Goal: Task Accomplishment & Management: Manage account settings

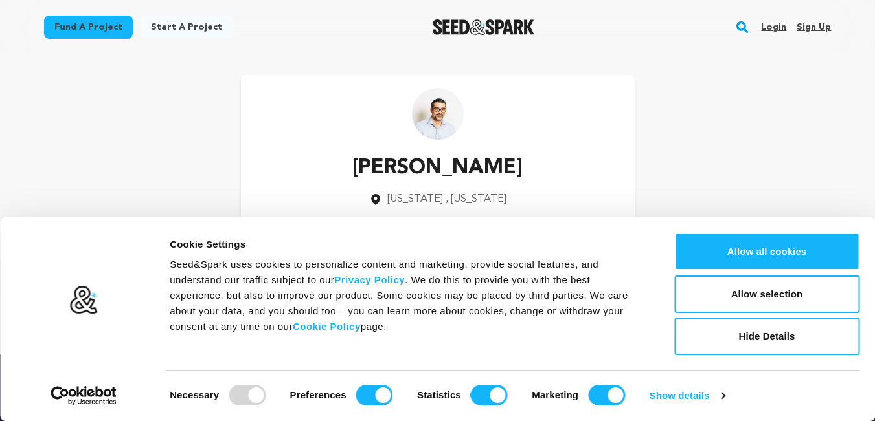
click at [823, 21] on link "Sign up" at bounding box center [813, 27] width 34 height 21
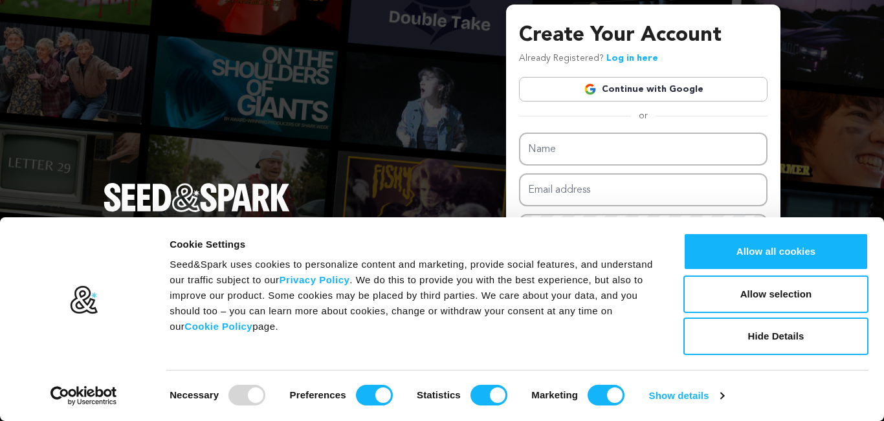
click at [665, 90] on link "Continue with Google" at bounding box center [643, 89] width 249 height 25
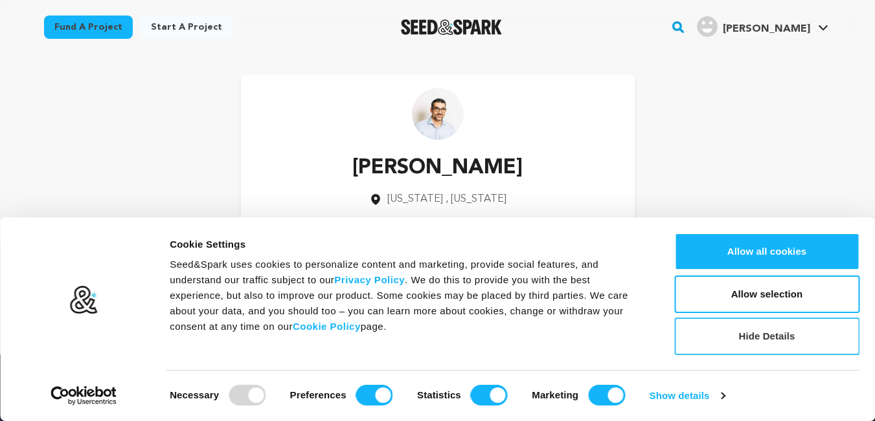
click at [802, 331] on button "Hide Details" at bounding box center [766, 337] width 185 height 38
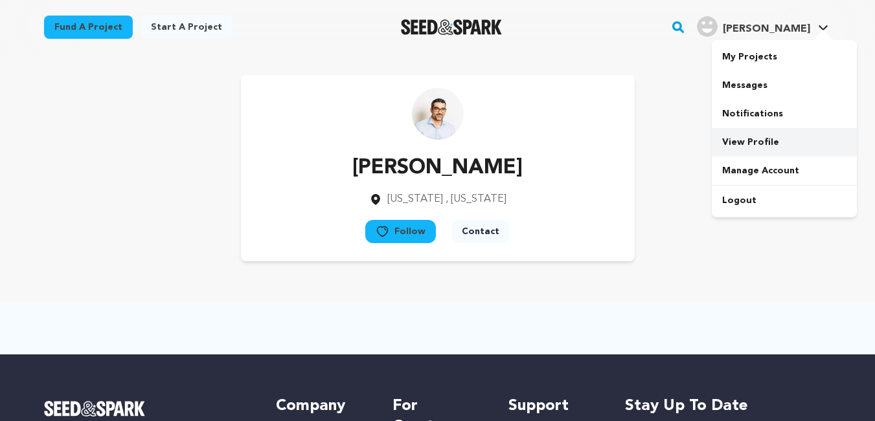
click at [762, 140] on link "View Profile" at bounding box center [783, 142] width 145 height 28
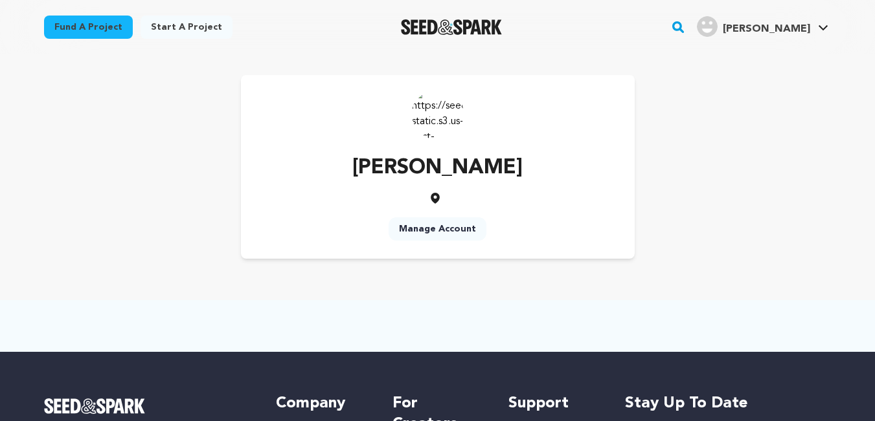
click at [434, 219] on link "Manage Account" at bounding box center [437, 229] width 98 height 23
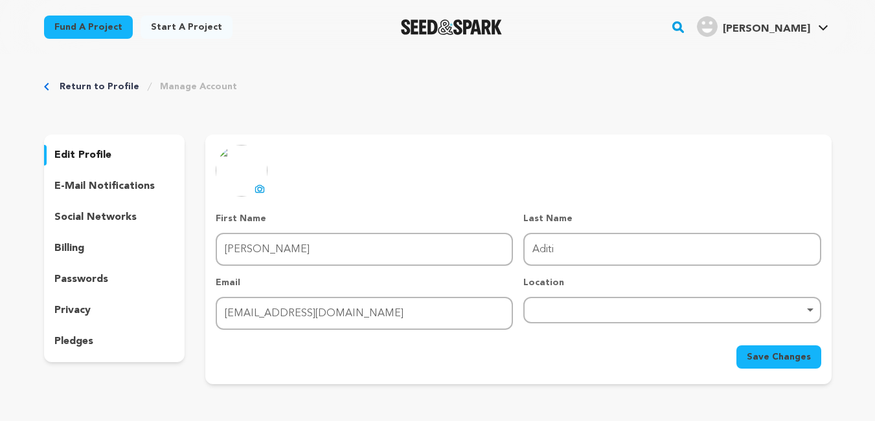
click at [118, 190] on p "e-mail notifications" at bounding box center [104, 187] width 100 height 16
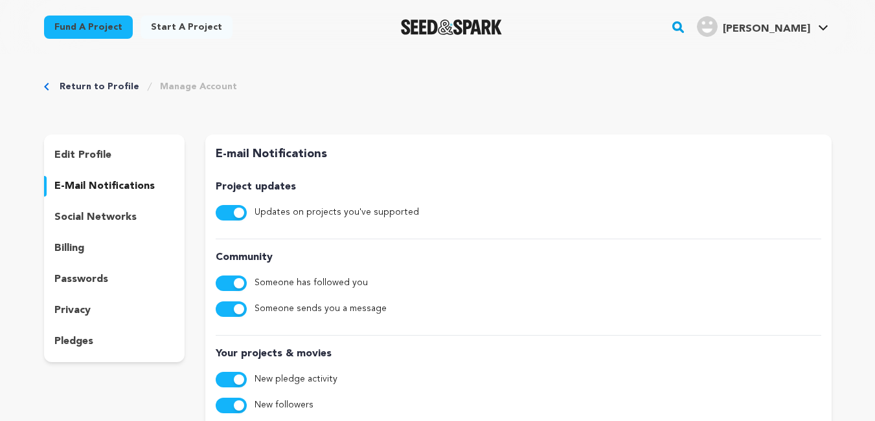
click at [125, 218] on p "social networks" at bounding box center [95, 218] width 82 height 16
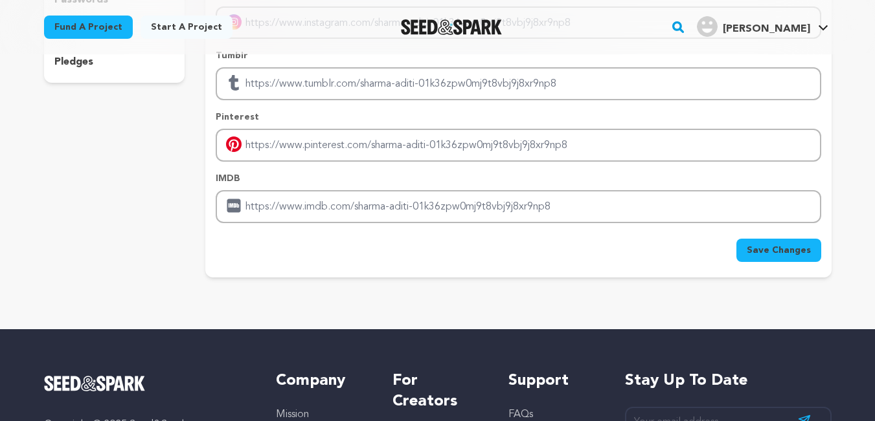
scroll to position [299, 0]
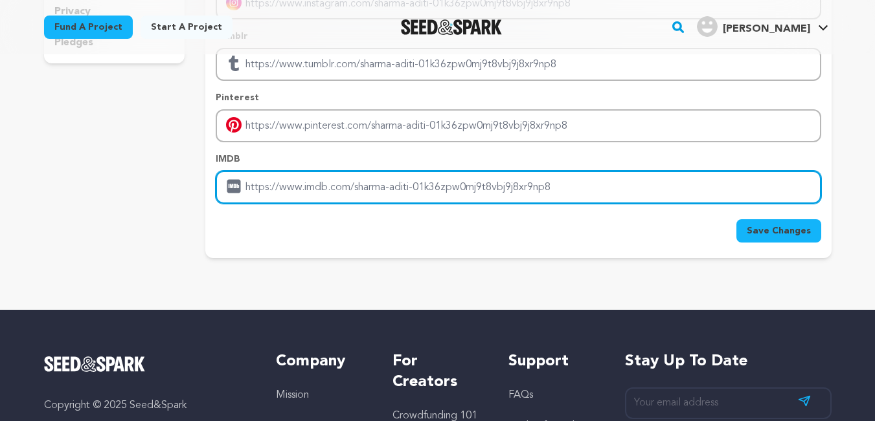
click at [429, 188] on input "Enter IMDB profile link" at bounding box center [518, 187] width 605 height 33
paste input "https://jalwaa-game.com/"
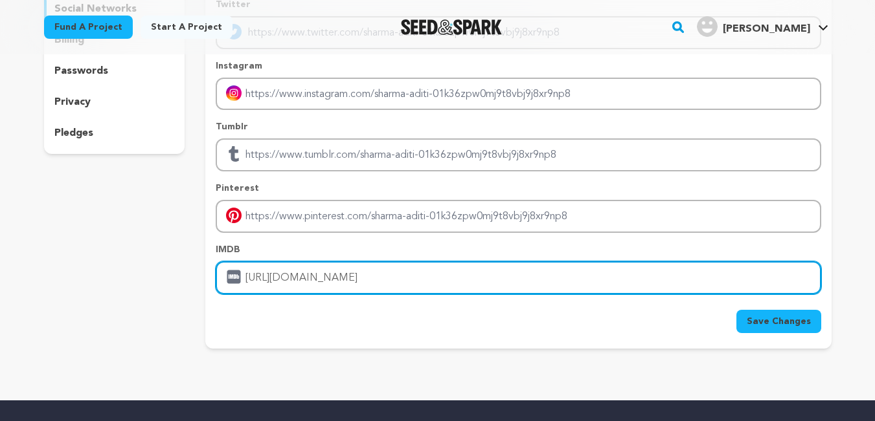
scroll to position [207, 0]
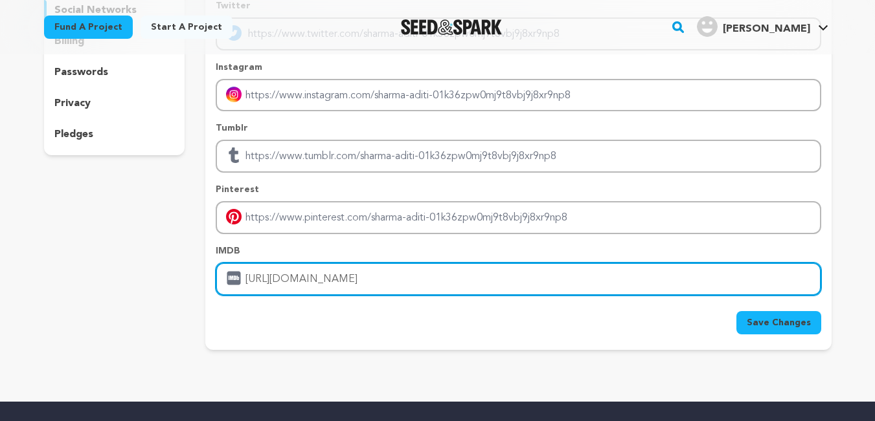
type input "https://jalwaa-game.com/"
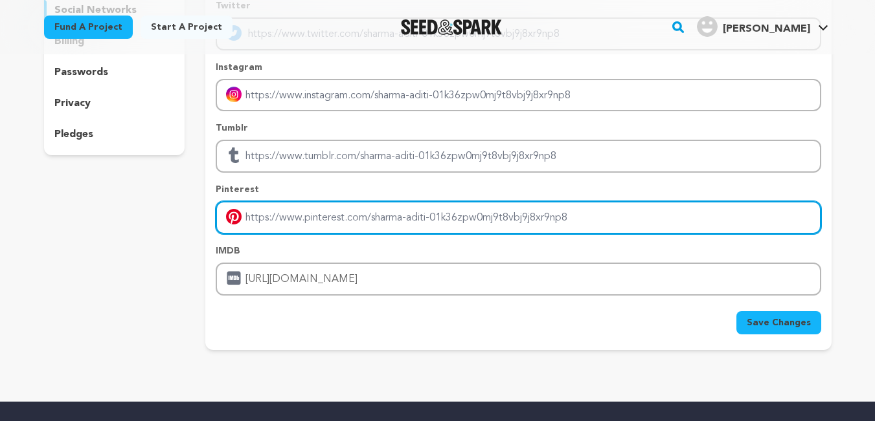
click at [445, 219] on input "Enter pinterest profile link" at bounding box center [518, 217] width 605 height 33
paste input "https://jalwaa-game.com/"
type input "https://jalwaa-game.com/"
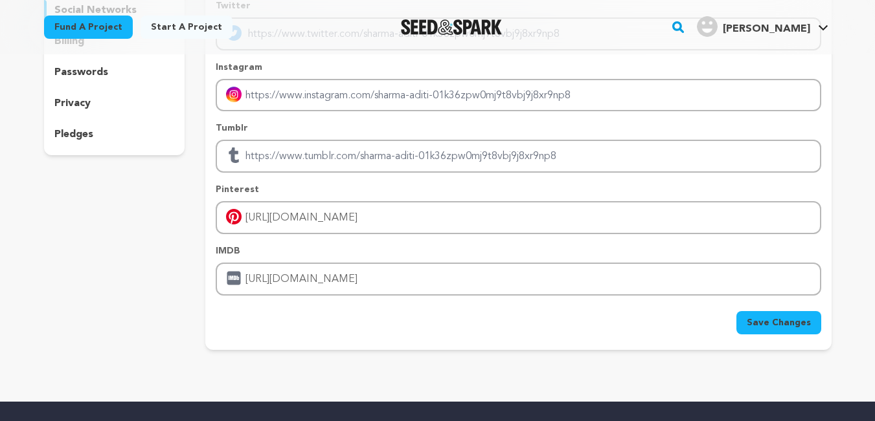
click at [766, 322] on span "Save Changes" at bounding box center [778, 323] width 64 height 13
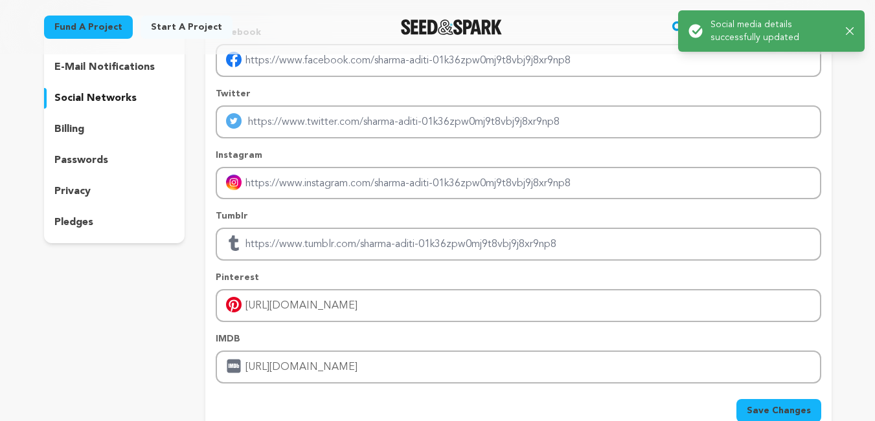
scroll to position [0, 0]
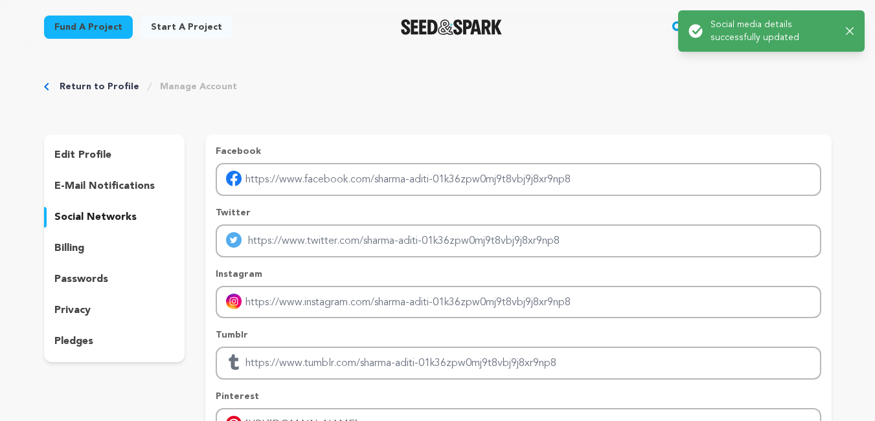
click at [854, 28] on div "Success: Info: Warning: Error: Social media details successfully updated Close …" at bounding box center [771, 30] width 186 height 41
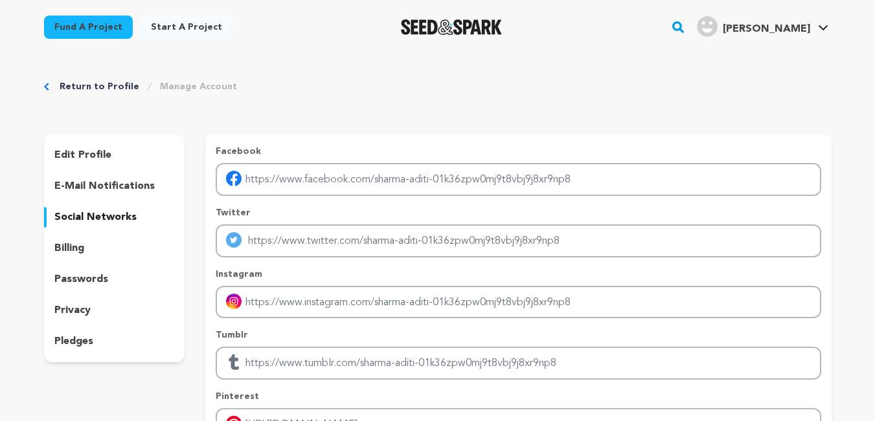
click at [107, 159] on p "edit profile" at bounding box center [82, 156] width 57 height 16
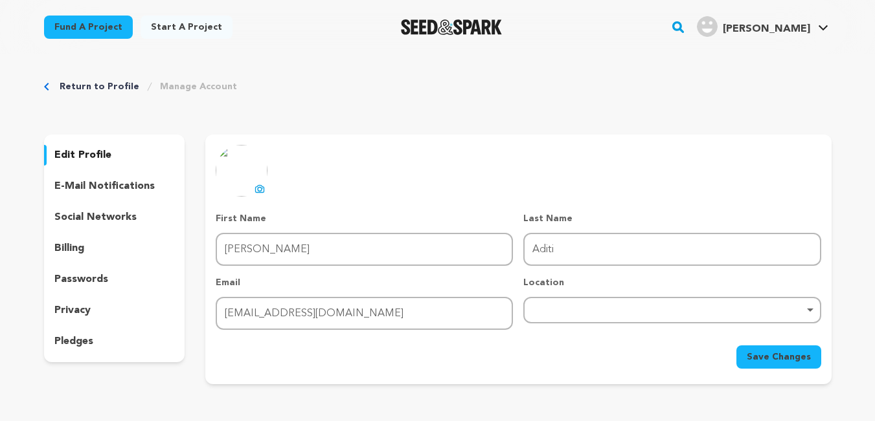
click at [258, 189] on icon at bounding box center [260, 190] width 5 height 4
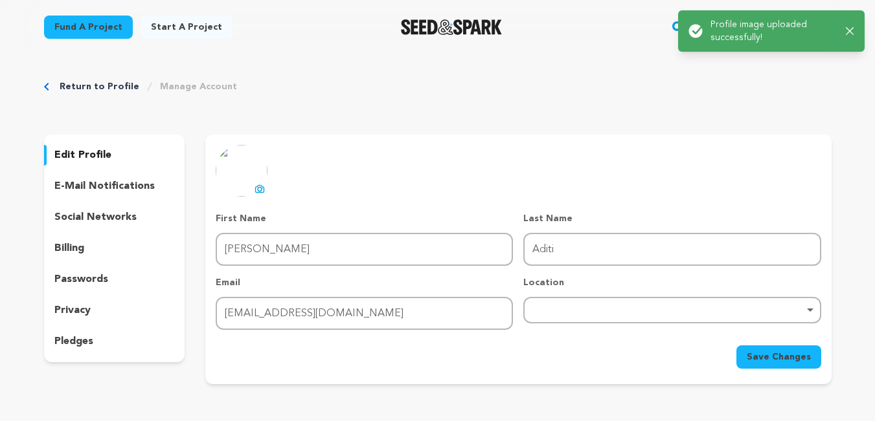
click at [768, 348] on button "Save Changes" at bounding box center [778, 357] width 85 height 23
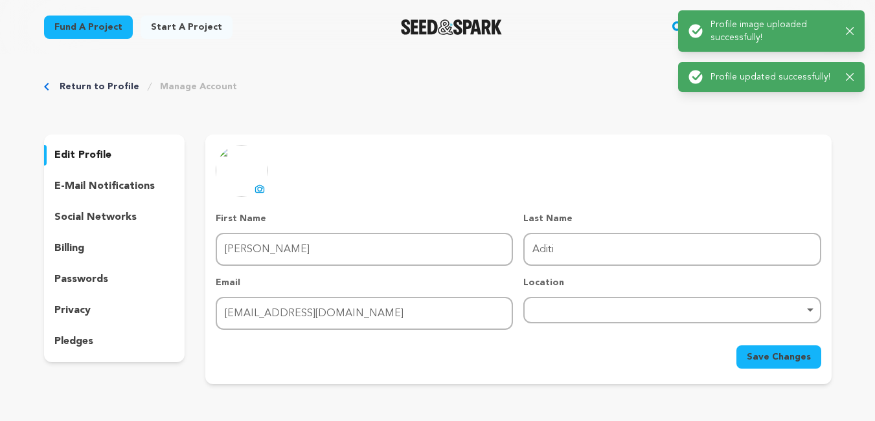
click at [847, 31] on icon "button" at bounding box center [849, 31] width 8 height 8
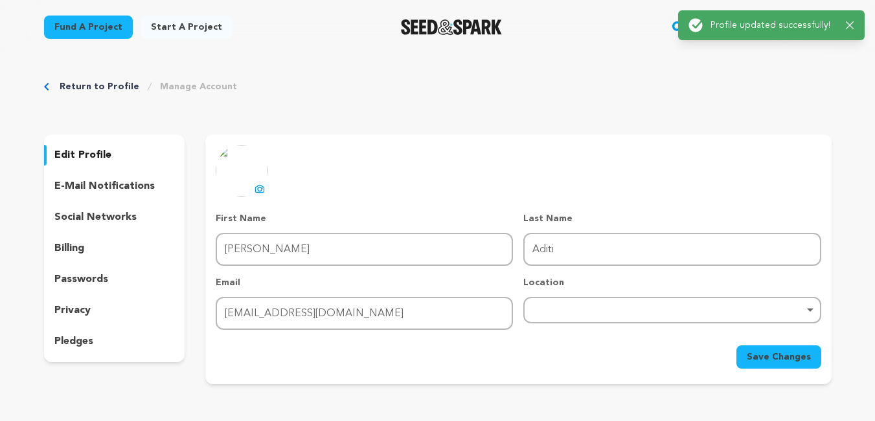
click at [854, 26] on div "Success: Info: Warning: Error: Profile updated successfully! Close notification" at bounding box center [771, 25] width 186 height 30
click at [849, 26] on icon "button" at bounding box center [849, 25] width 8 height 8
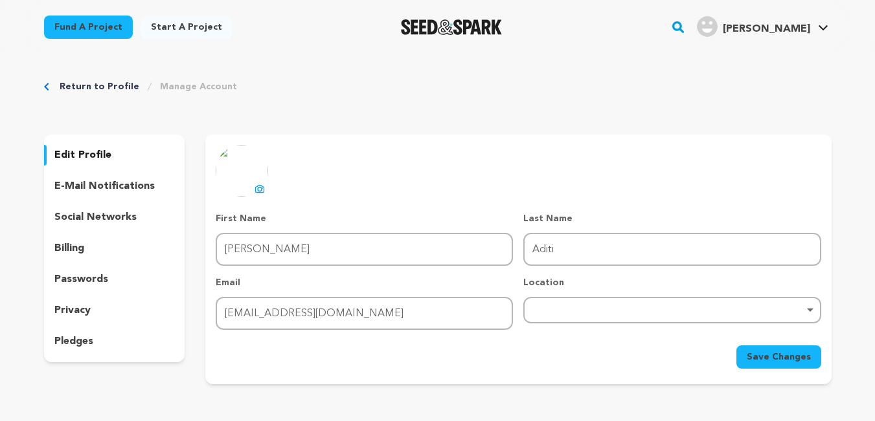
click at [822, 25] on icon at bounding box center [823, 28] width 10 height 6
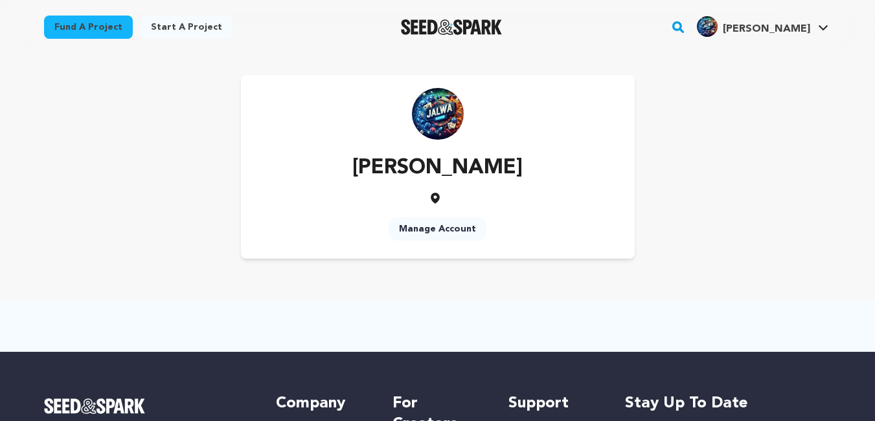
click at [438, 226] on link "Manage Account" at bounding box center [437, 229] width 98 height 23
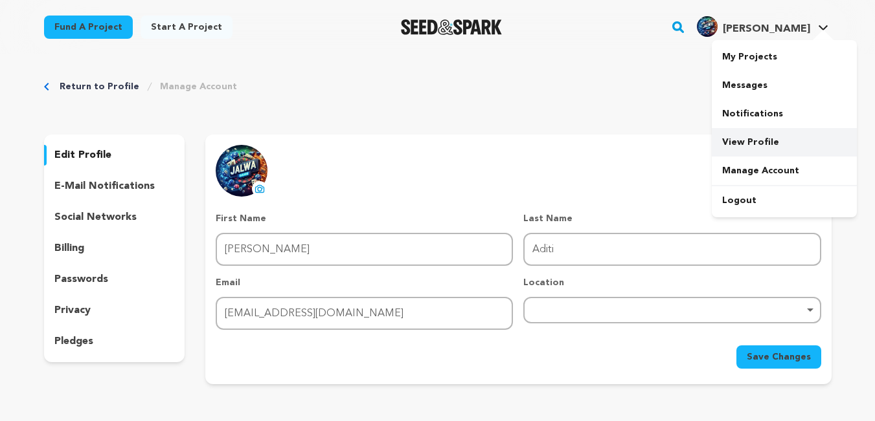
click at [757, 131] on link "View Profile" at bounding box center [783, 142] width 145 height 28
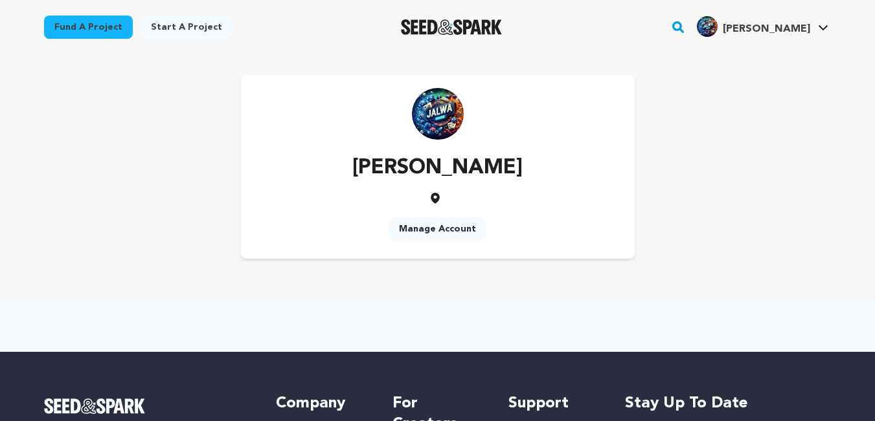
click at [171, 19] on link "Start a project" at bounding box center [186, 27] width 92 height 23
